Goal: Transaction & Acquisition: Purchase product/service

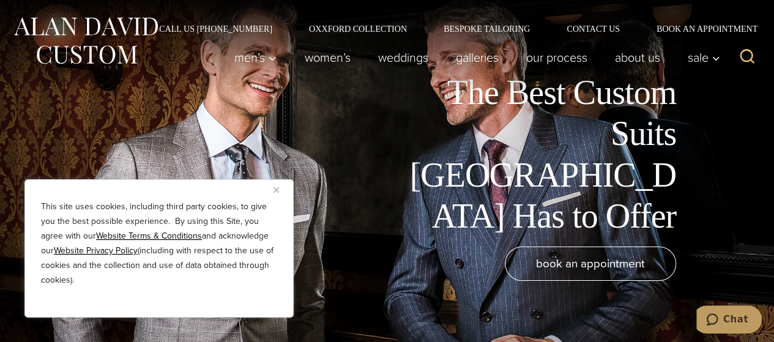
click at [368, 134] on div "The Best Custom Suits NYC Has to Offer" at bounding box center [368, 154] width 713 height 165
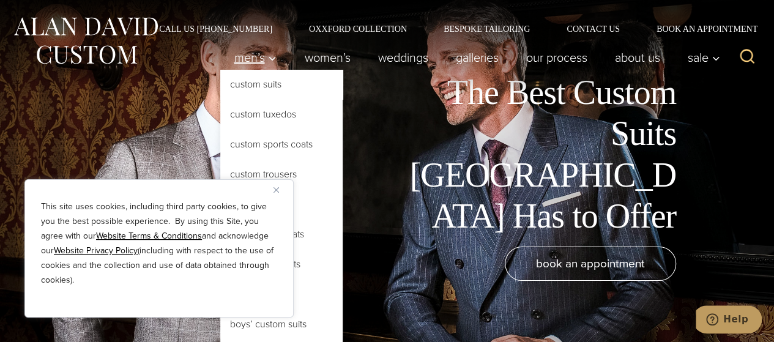
drag, startPoint x: 279, startPoint y: 187, endPoint x: 244, endPoint y: 62, distance: 129.6
click at [244, 62] on span "Men’s" at bounding box center [255, 57] width 43 height 12
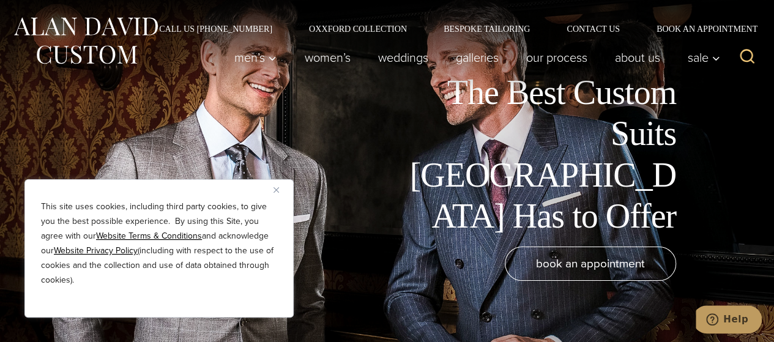
click at [275, 188] on img "Close" at bounding box center [277, 190] width 6 height 6
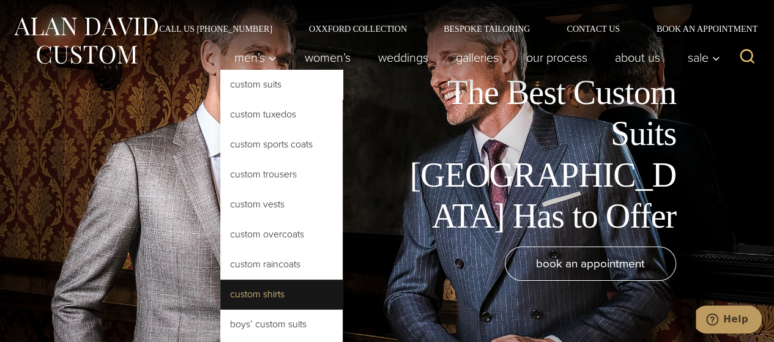
click at [247, 294] on link "Custom Shirts" at bounding box center [281, 294] width 122 height 29
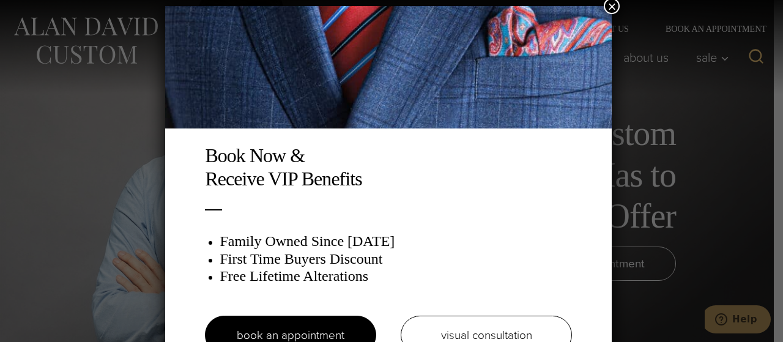
scroll to position [6, 0]
